Goal: Information Seeking & Learning: Understand process/instructions

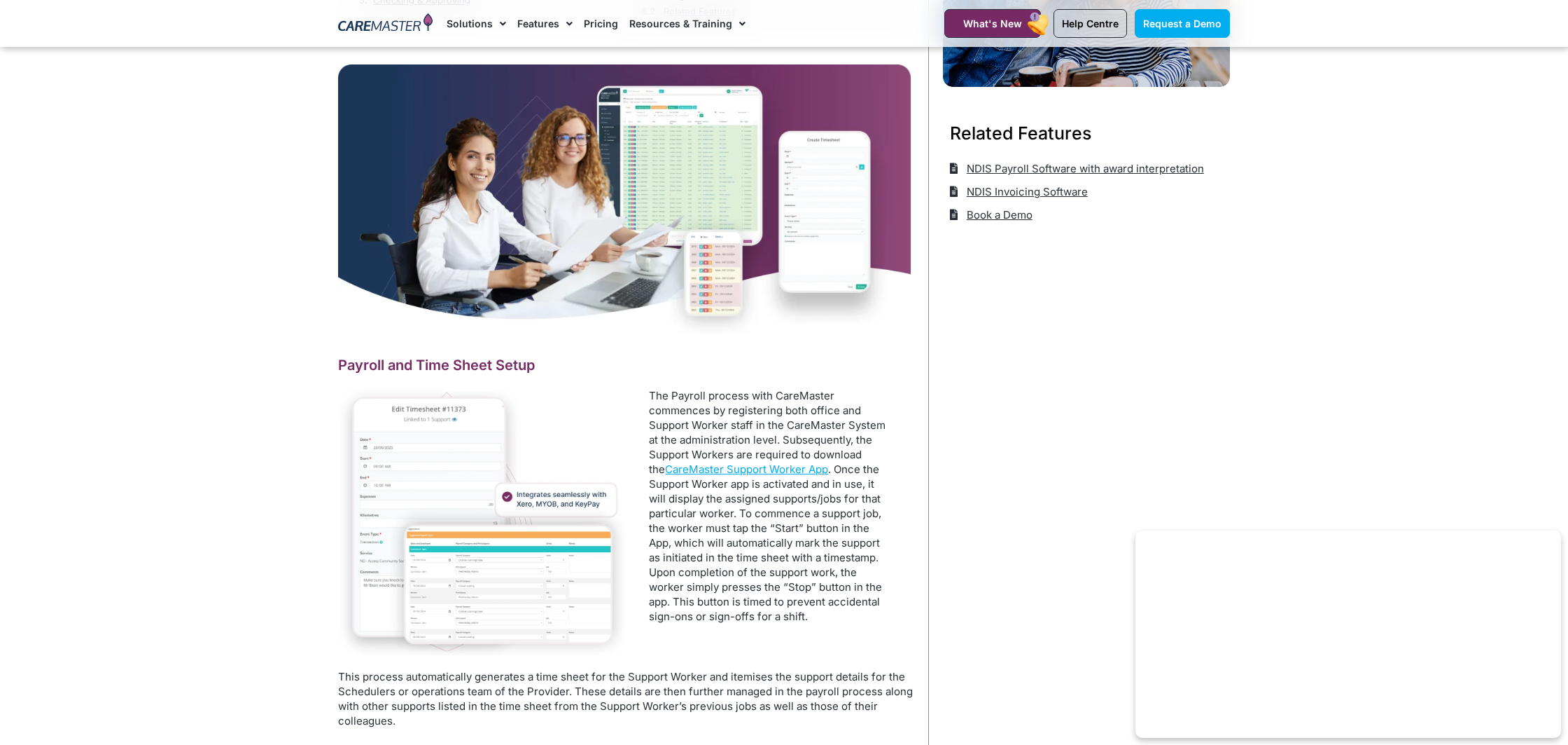
scroll to position [371, 0]
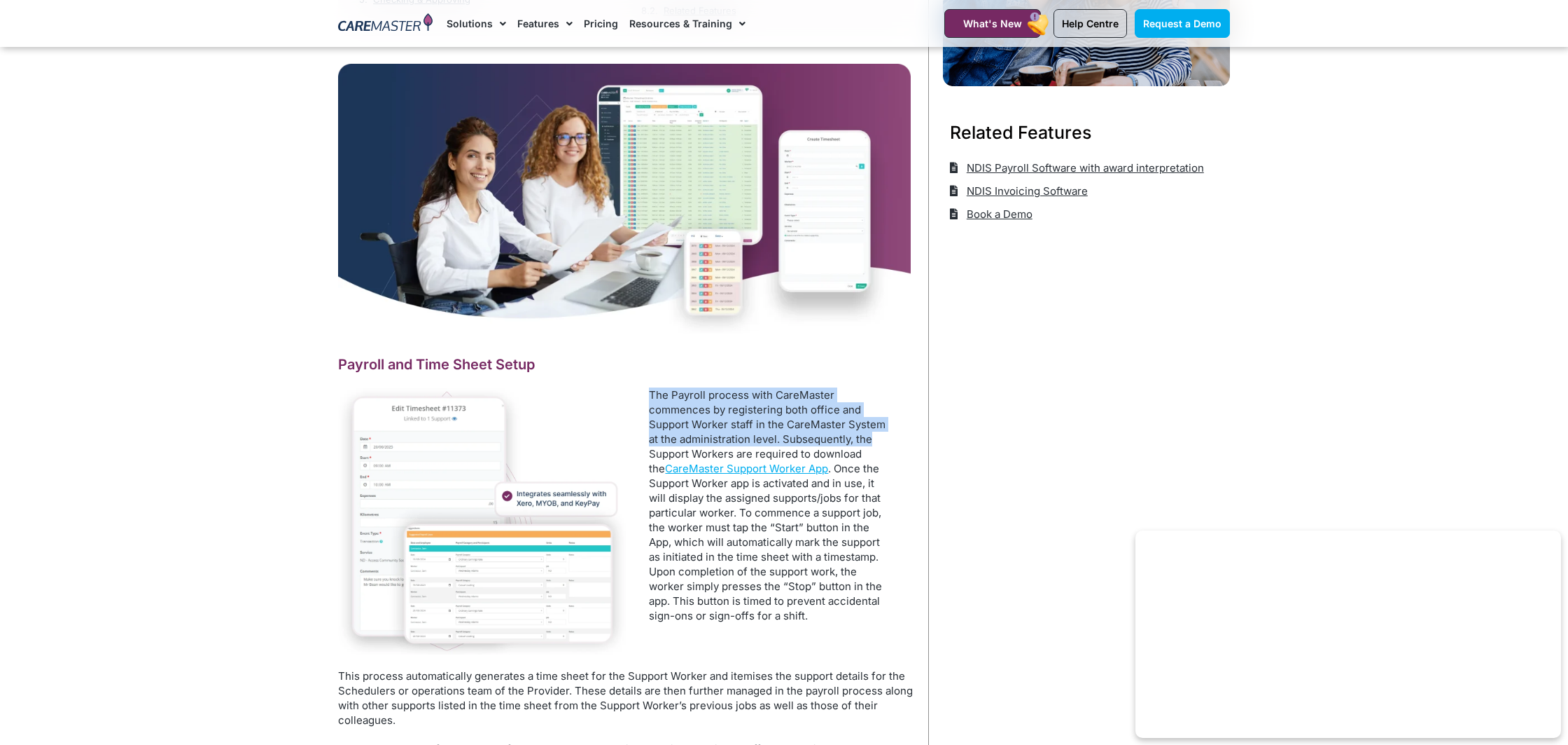
drag, startPoint x: 636, startPoint y: 395, endPoint x: 869, endPoint y: 438, distance: 236.9
click at [869, 438] on div "The Payroll process with CareMaster commences by registering both office and Su…" at bounding box center [771, 512] width 288 height 250
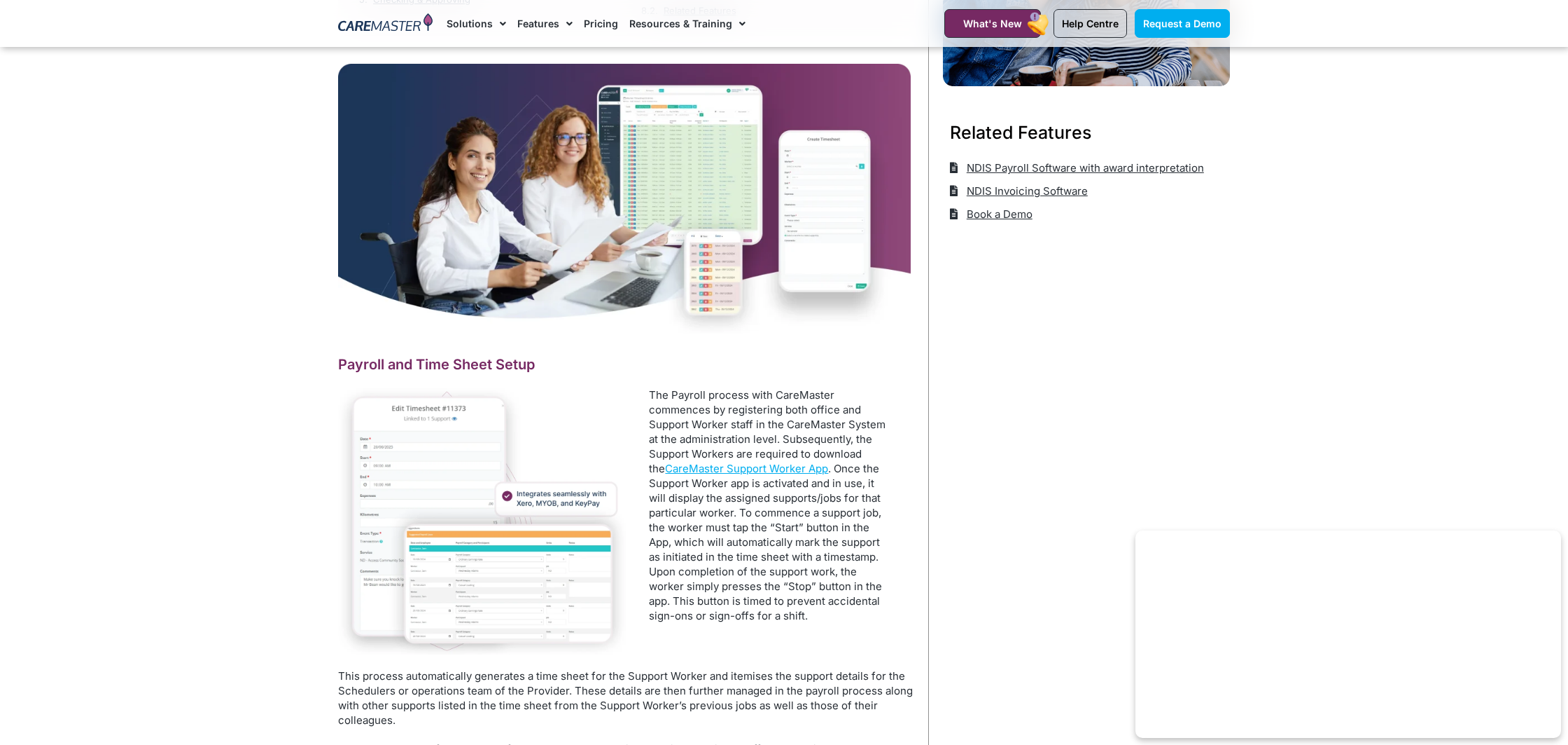
click at [792, 440] on p "The Payroll process with CareMaster commences by registering both office and Su…" at bounding box center [769, 505] width 242 height 235
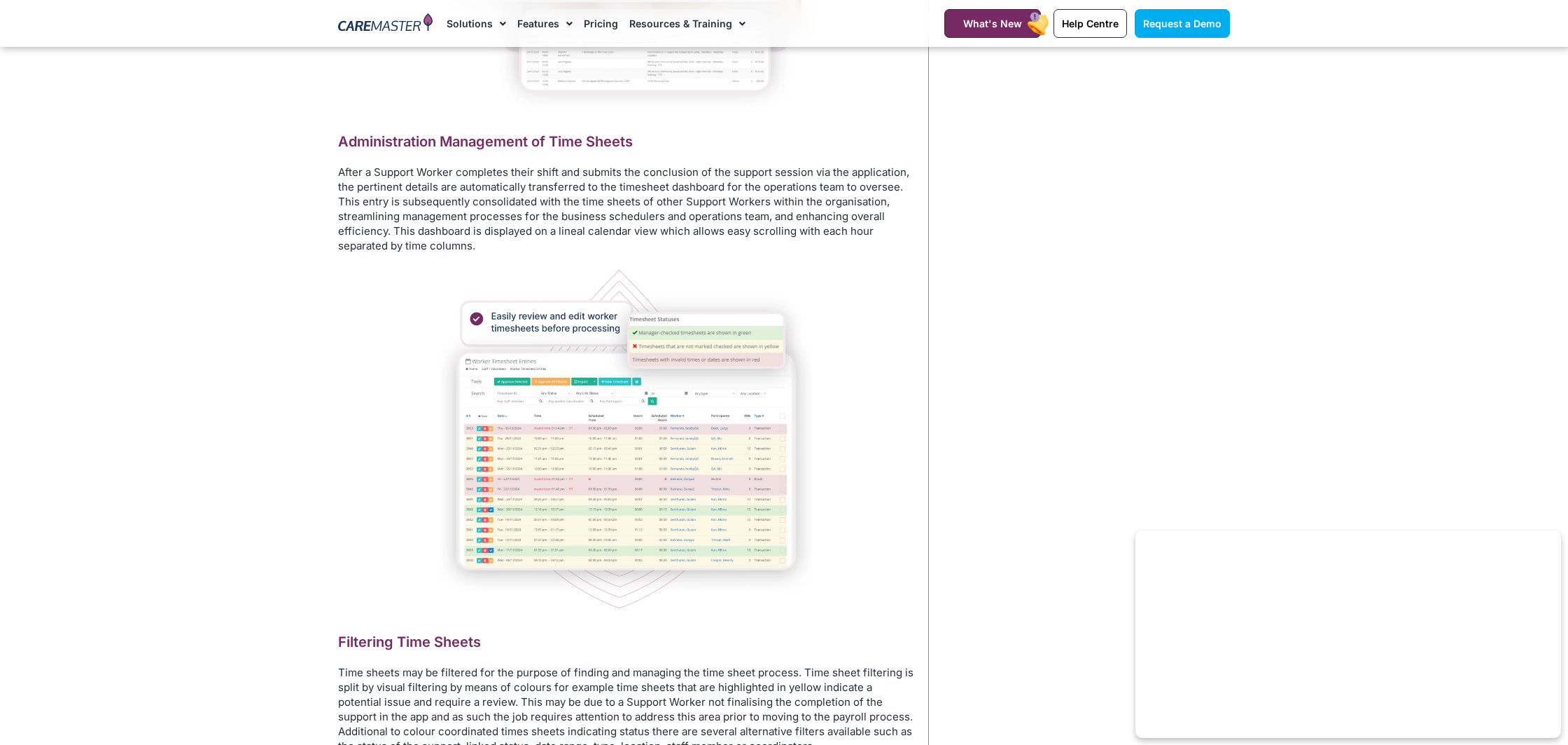
scroll to position [1410, 0]
drag, startPoint x: 624, startPoint y: 171, endPoint x: 742, endPoint y: 165, distance: 118.2
click at [742, 165] on p "After a Support Worker completes their shift and submits the conclusion of the …" at bounding box center [626, 206] width 576 height 88
drag, startPoint x: 742, startPoint y: 165, endPoint x: 724, endPoint y: 167, distance: 18.1
click at [742, 165] on p "After a Support Worker completes their shift and submits the conclusion of the …" at bounding box center [626, 206] width 576 height 88
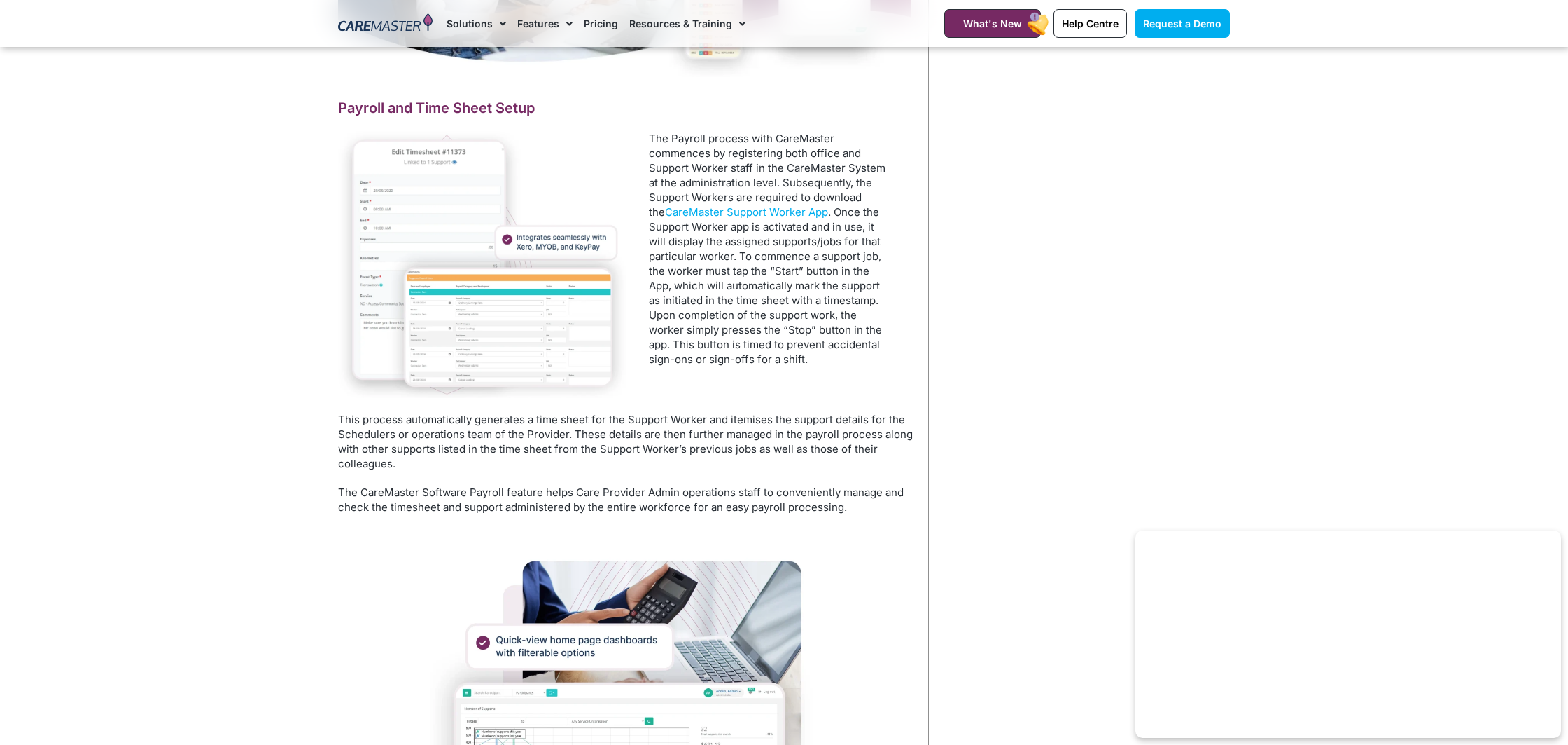
scroll to position [0, 0]
